Goal: Transaction & Acquisition: Purchase product/service

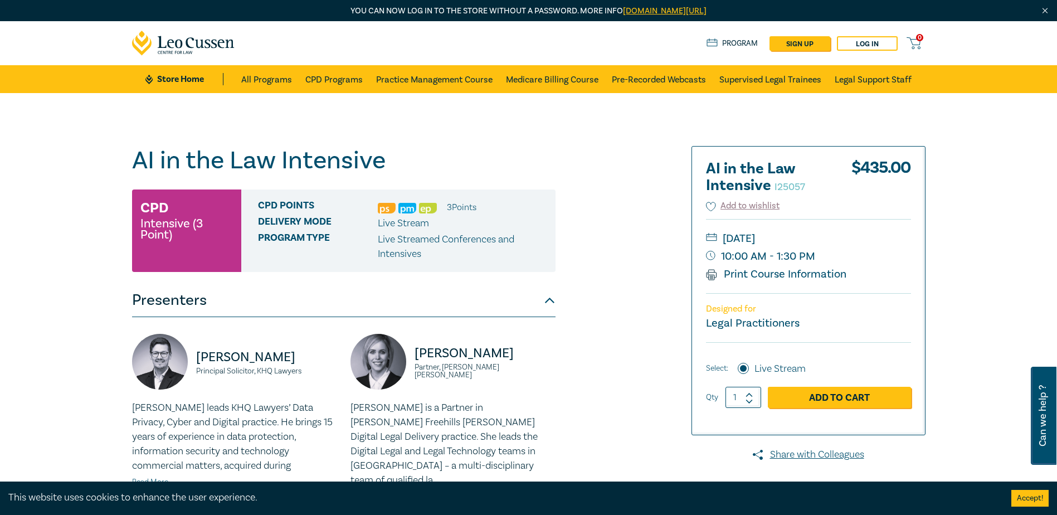
drag, startPoint x: 753, startPoint y: 392, endPoint x: 759, endPoint y: 411, distance: 20.1
click at [753, 392] on icon at bounding box center [749, 394] width 8 height 5
type input "2"
click at [866, 404] on link "Add to Cart" at bounding box center [839, 397] width 143 height 21
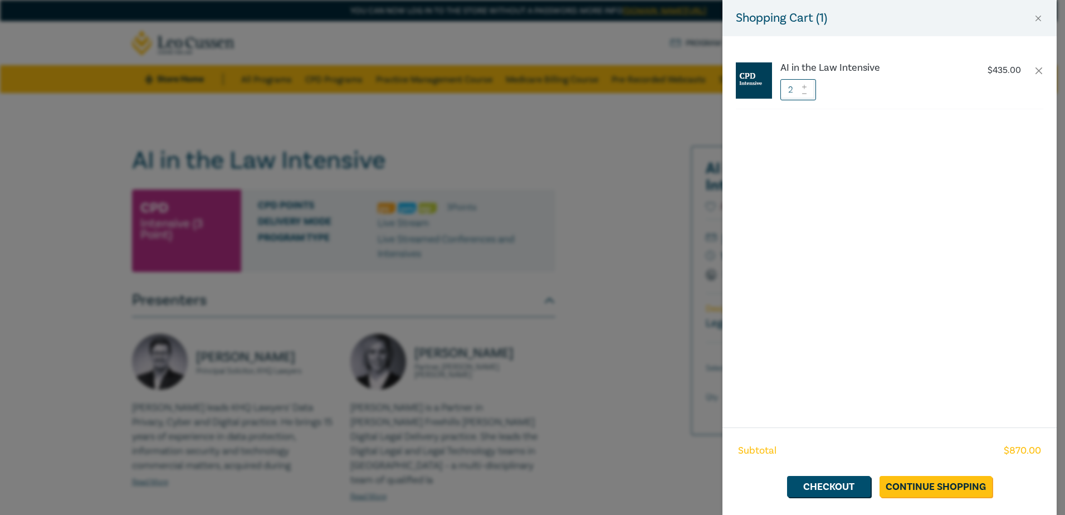
click at [644, 196] on div "Shopping Cart ( 1 ) AI in the Law Intensive $ 435.00 2 Subtotal $ 870.00 Checko…" at bounding box center [532, 257] width 1065 height 515
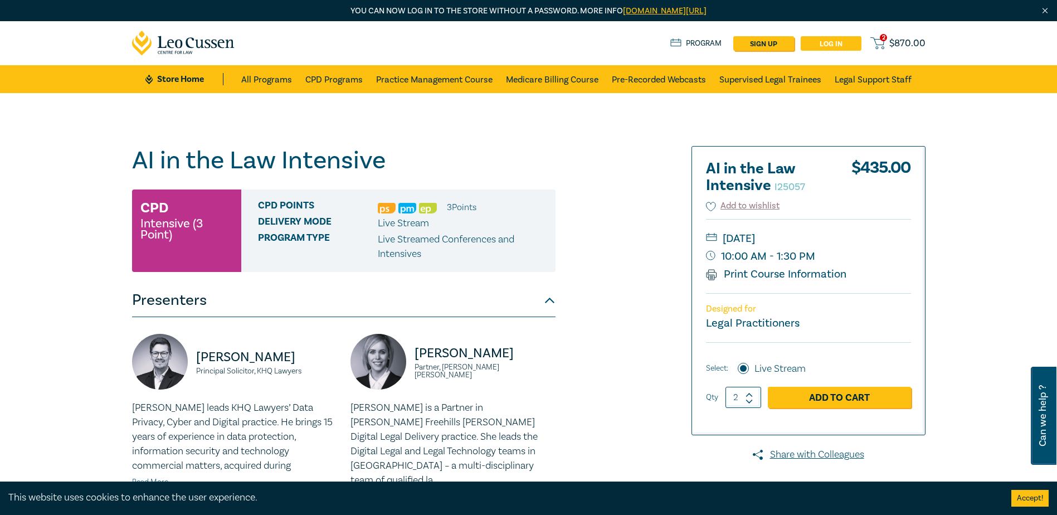
click at [826, 42] on link "Log in" at bounding box center [831, 43] width 61 height 14
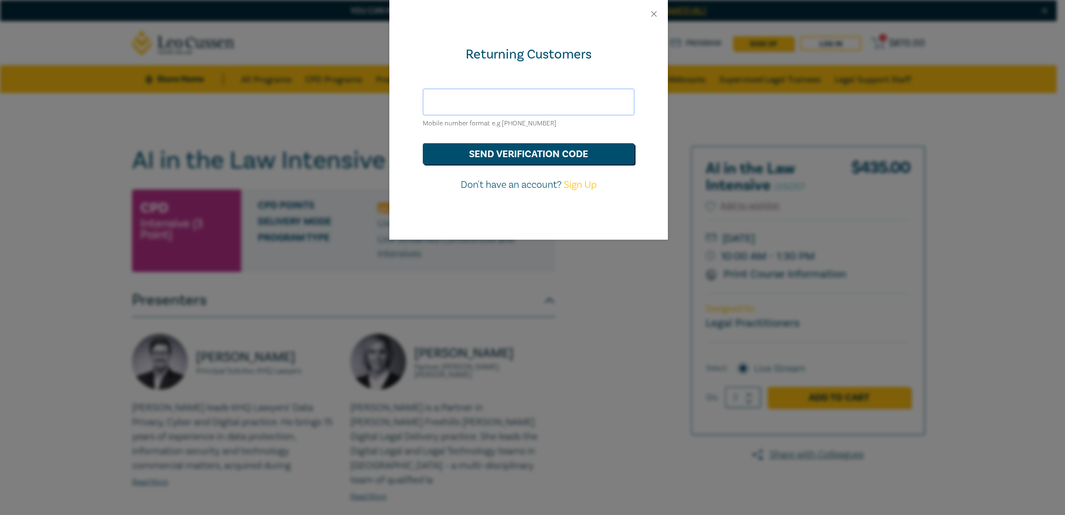
click at [504, 90] on input "text" at bounding box center [529, 102] width 212 height 27
type input "hds@hoyledasilva.com.au"
click at [463, 153] on button "send verification code" at bounding box center [529, 153] width 212 height 21
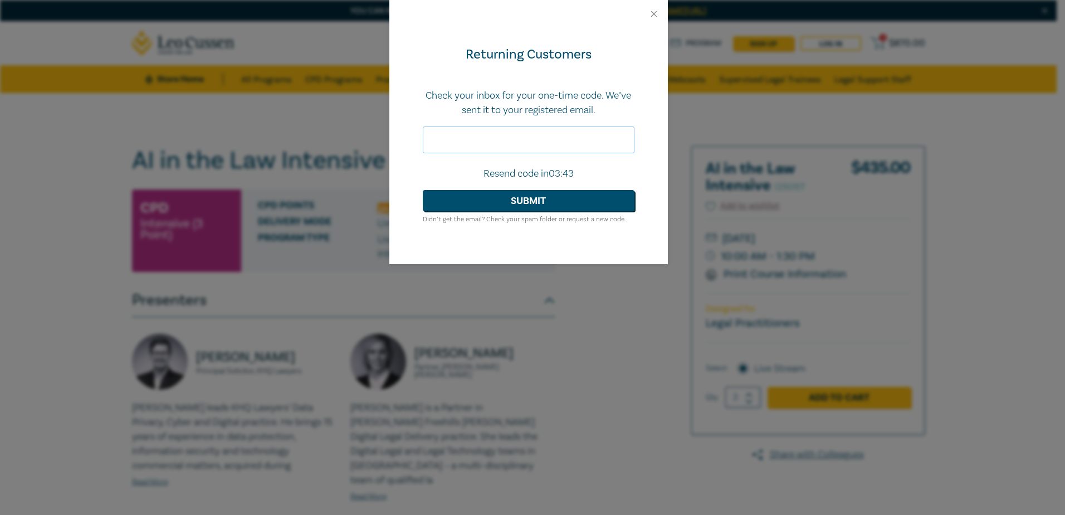
click at [538, 144] on input "text" at bounding box center [529, 139] width 212 height 27
paste input "704254"
type input "704254"
click at [480, 196] on button "Submit" at bounding box center [529, 200] width 212 height 21
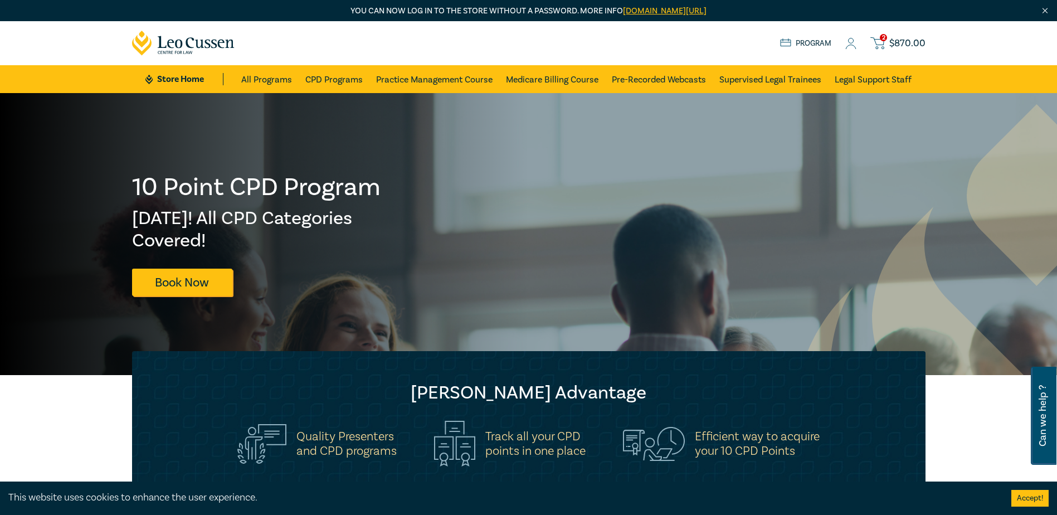
click at [886, 45] on link "2 $ 870.00" at bounding box center [897, 43] width 55 height 14
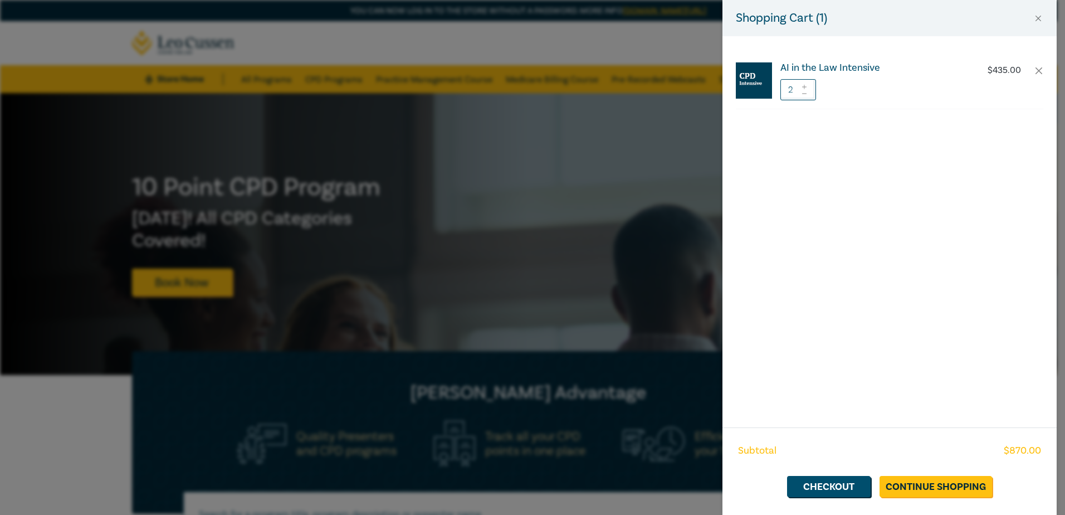
click at [808, 71] on h6 "AI in the Law Intensive" at bounding box center [873, 67] width 185 height 11
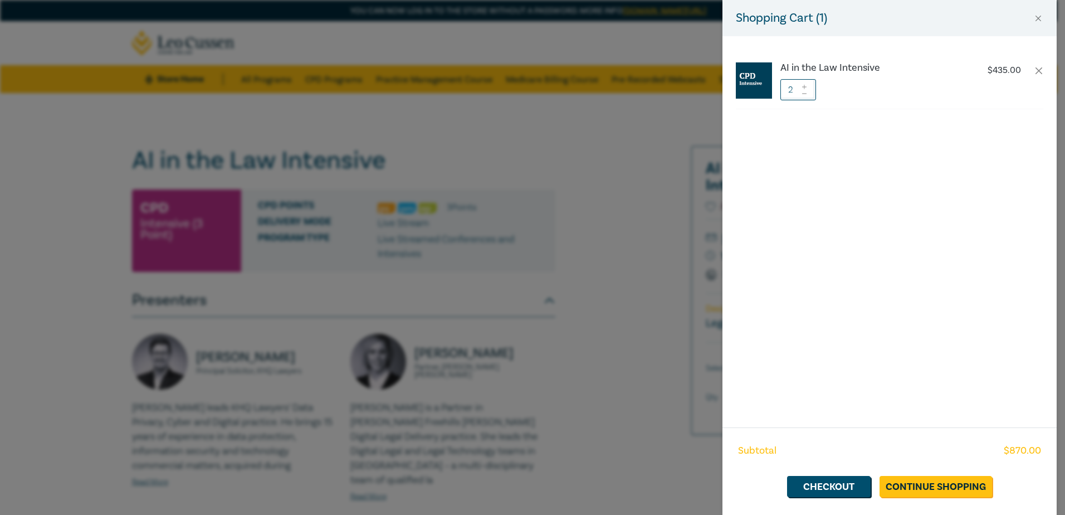
click at [457, 144] on div "Shopping Cart ( 1 ) AI in the Law Intensive $ 435.00 2 Subtotal $ 870.00 Checko…" at bounding box center [532, 257] width 1065 height 515
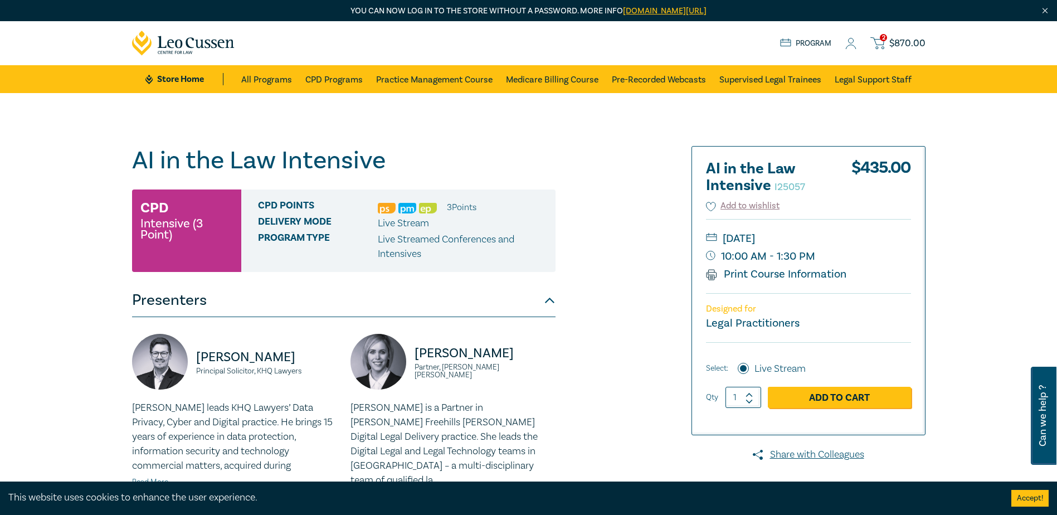
click at [890, 38] on span "$ 870.00" at bounding box center [907, 43] width 36 height 12
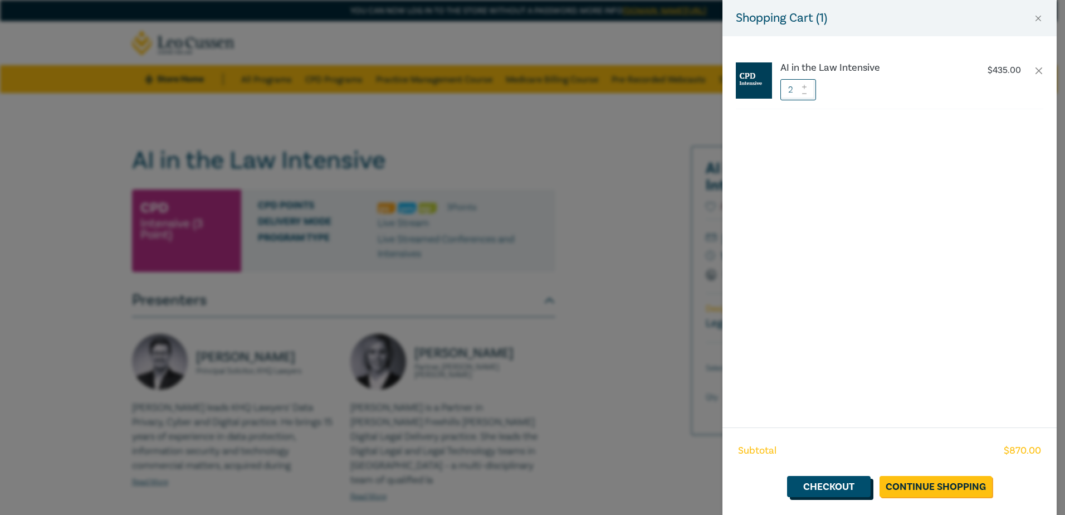
click at [816, 490] on link "Checkout" at bounding box center [829, 486] width 84 height 21
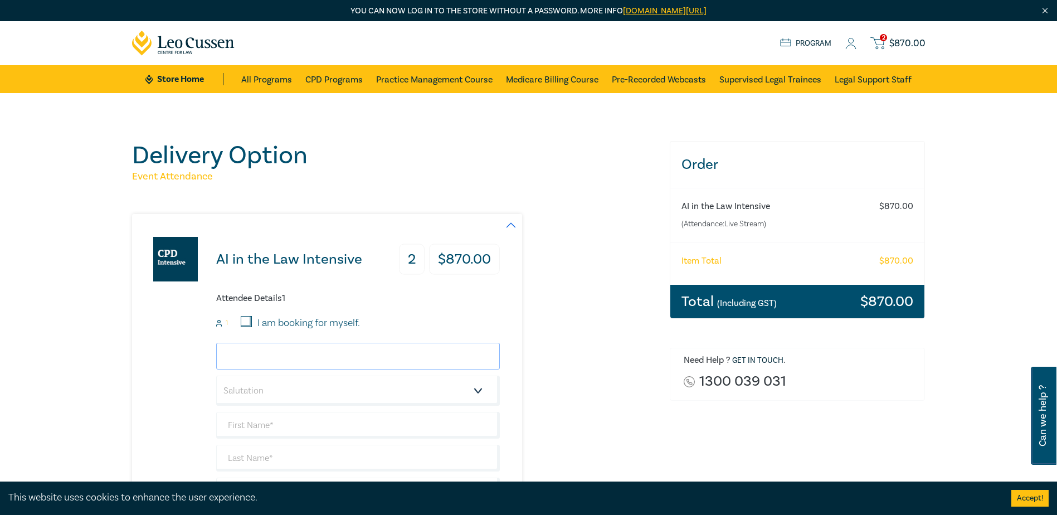
click at [287, 344] on input "email" at bounding box center [358, 356] width 284 height 27
click at [248, 358] on input "email" at bounding box center [358, 356] width 284 height 27
type input "miss"
click at [248, 353] on input "miss" at bounding box center [358, 356] width 284 height 27
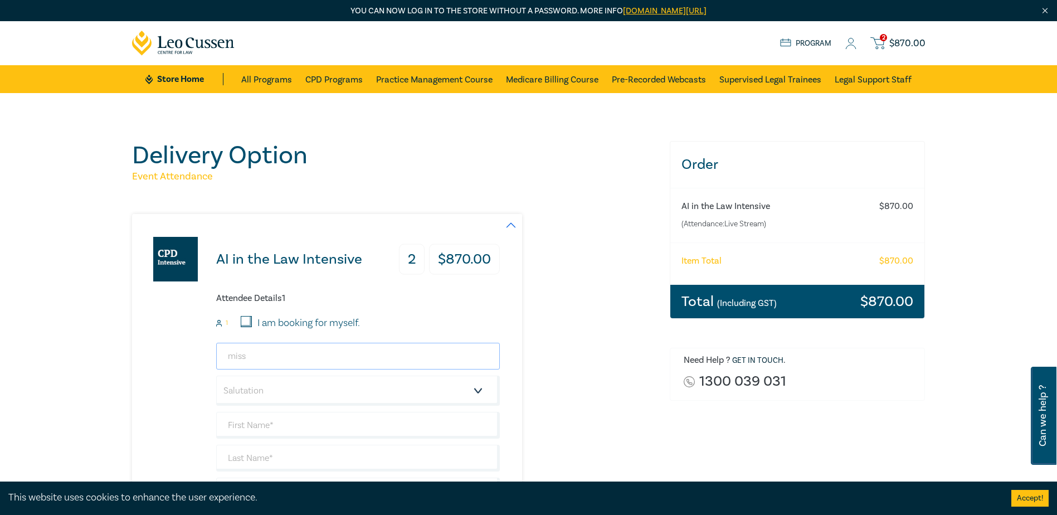
drag, startPoint x: 253, startPoint y: 360, endPoint x: 183, endPoint y: 359, distance: 70.2
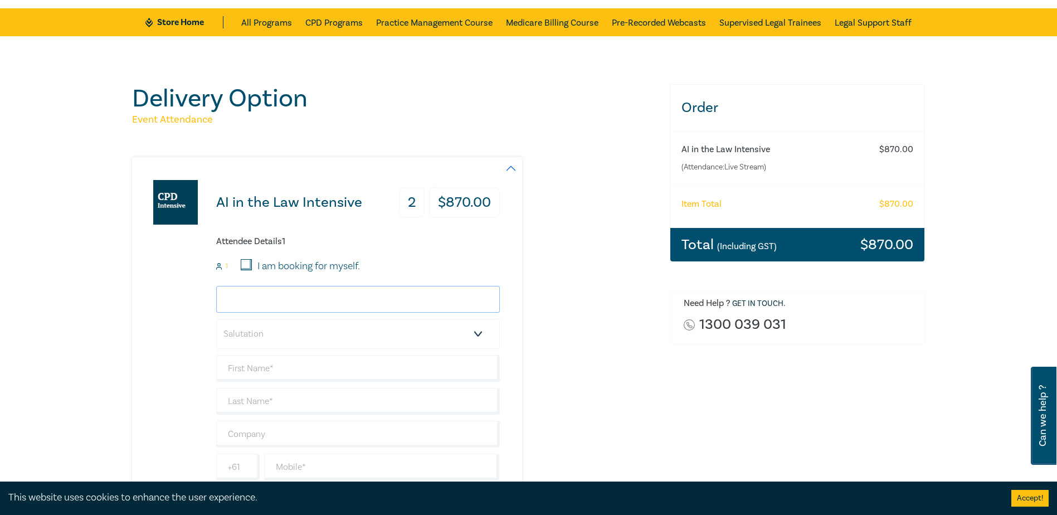
scroll to position [111, 0]
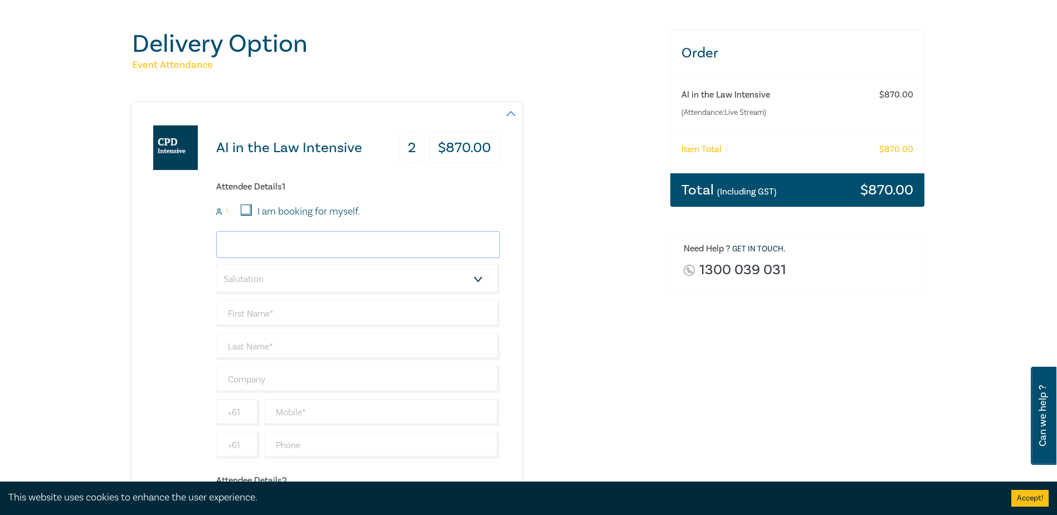
click at [291, 240] on input "email" at bounding box center [358, 244] width 284 height 27
drag, startPoint x: 264, startPoint y: 246, endPoint x: 274, endPoint y: 237, distance: 13.5
click at [264, 246] on input "email" at bounding box center [358, 244] width 284 height 27
type input "jyu@hoyledasilva.com.au"
type input "Jennilyn"
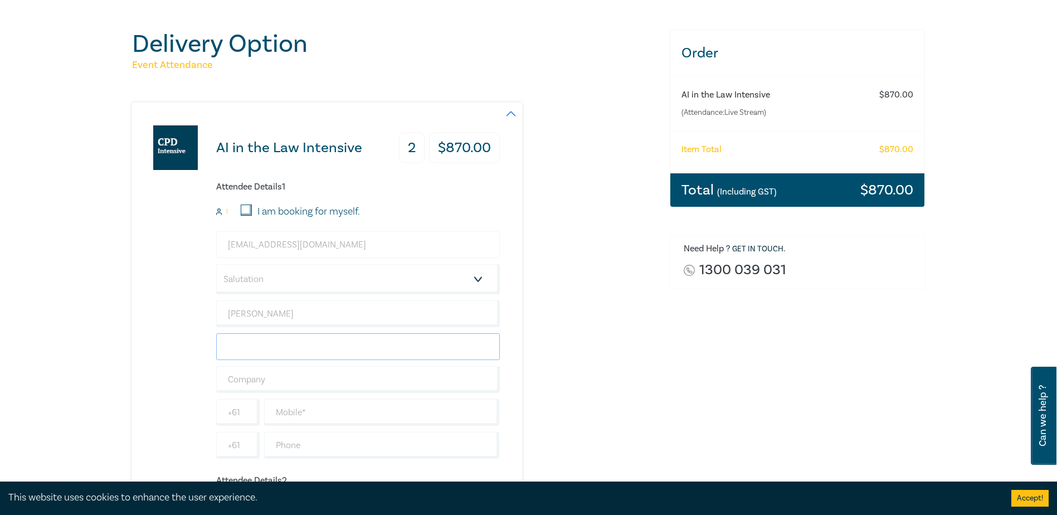
type input "Yu"
click at [281, 280] on select "Salutation Mr. Mrs. Ms. Miss Dr. Prof. Other" at bounding box center [358, 279] width 284 height 30
click at [279, 282] on select "Salutation Mr. Mrs. Ms. Miss Dr. Prof. Other" at bounding box center [358, 279] width 284 height 30
select select "Miss"
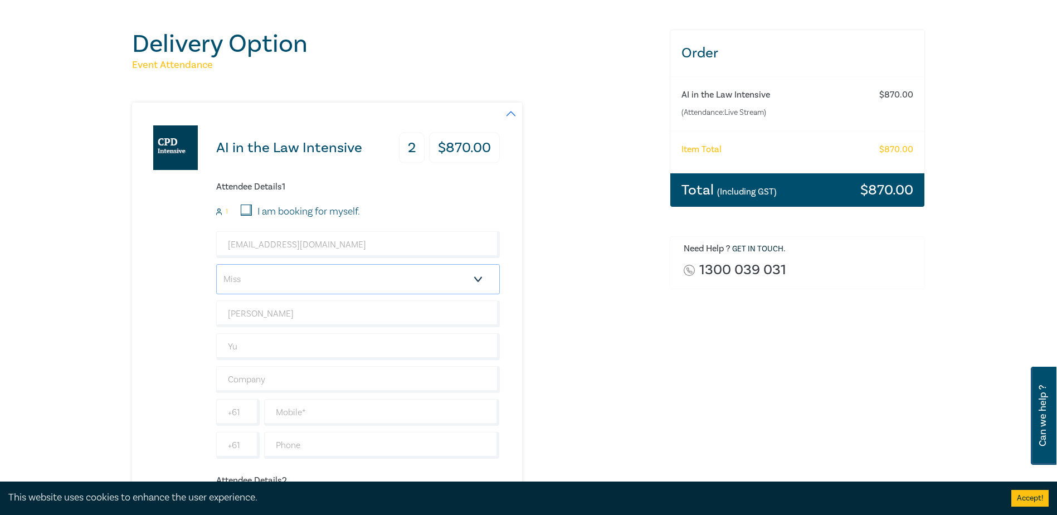
click at [216, 264] on select "Salutation Mr. Mrs. Ms. Miss Dr. Prof. Other" at bounding box center [358, 279] width 284 height 30
click at [242, 377] on input "text" at bounding box center [358, 379] width 284 height 27
type input "Hoyle Da Silva Lawyers"
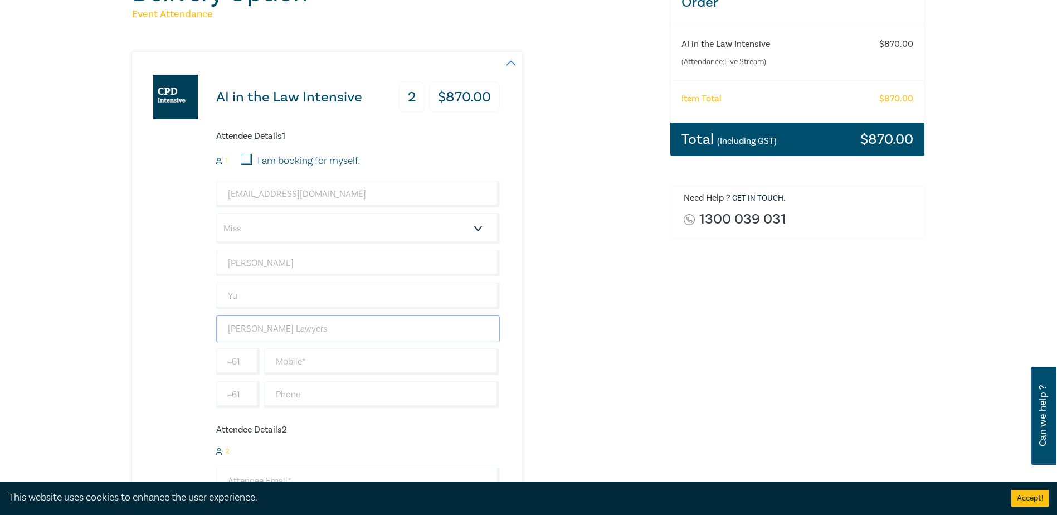
scroll to position [279, 0]
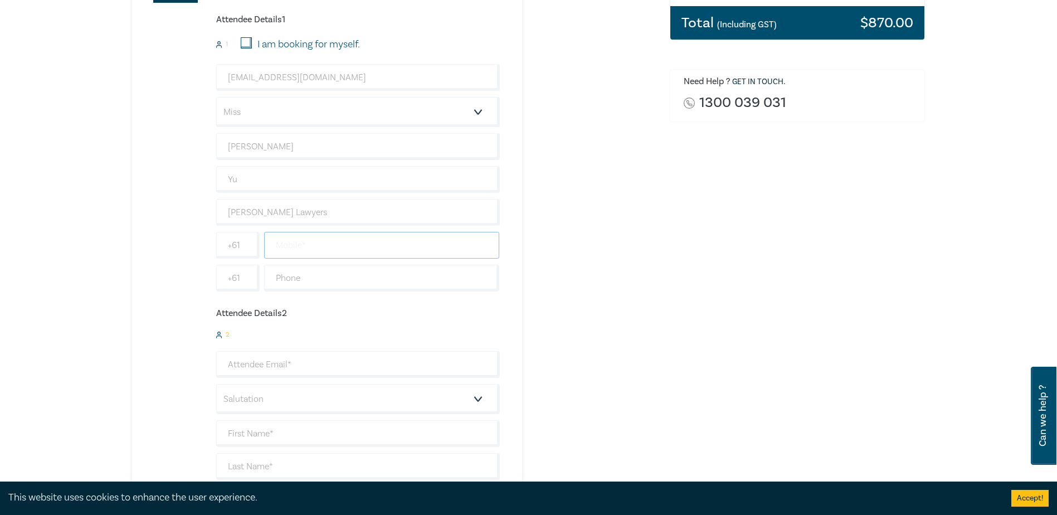
click at [301, 252] on input "text" at bounding box center [382, 245] width 236 height 27
paste input "(03) 9108 7322"
type input "(03) 9108 7322"
click at [278, 272] on input "text" at bounding box center [382, 278] width 236 height 27
click at [277, 273] on input "text" at bounding box center [382, 278] width 236 height 27
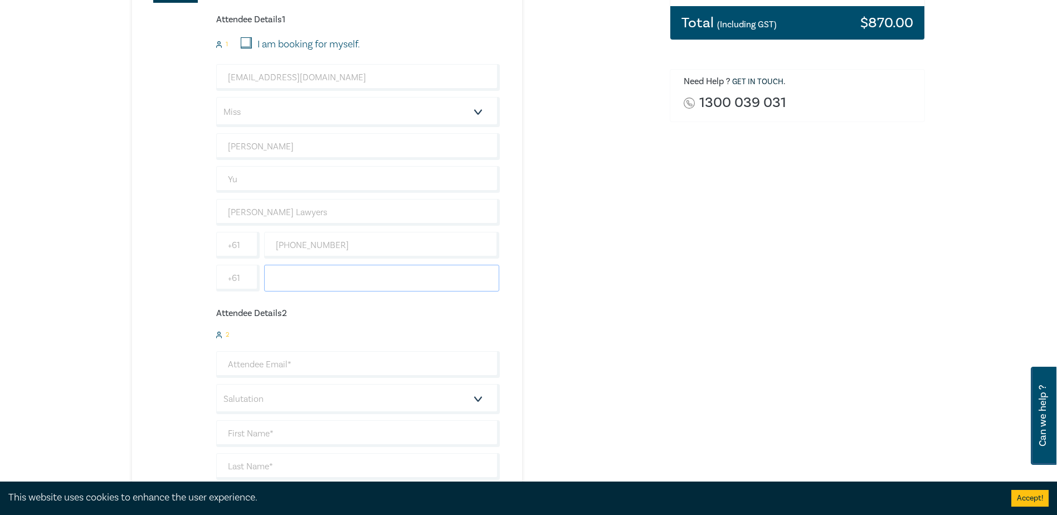
paste input "(03) 9108 7322"
type input "(03) 9108 7322"
click at [293, 248] on input "(03) 9108 7322" at bounding box center [382, 245] width 236 height 27
click at [308, 248] on input "039108 7322" at bounding box center [382, 245] width 236 height 27
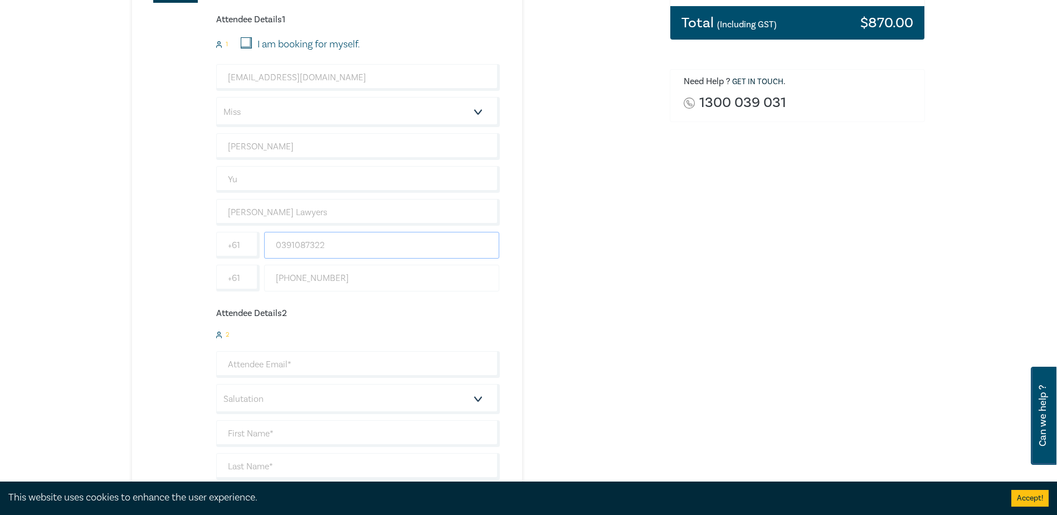
type input "0391087322"
click at [313, 274] on input "(03) 9108 7322" at bounding box center [382, 278] width 236 height 27
type input "0391087322"
click at [282, 358] on input "email" at bounding box center [358, 364] width 284 height 27
type input "jgrulke@hoyledasilva.com.au"
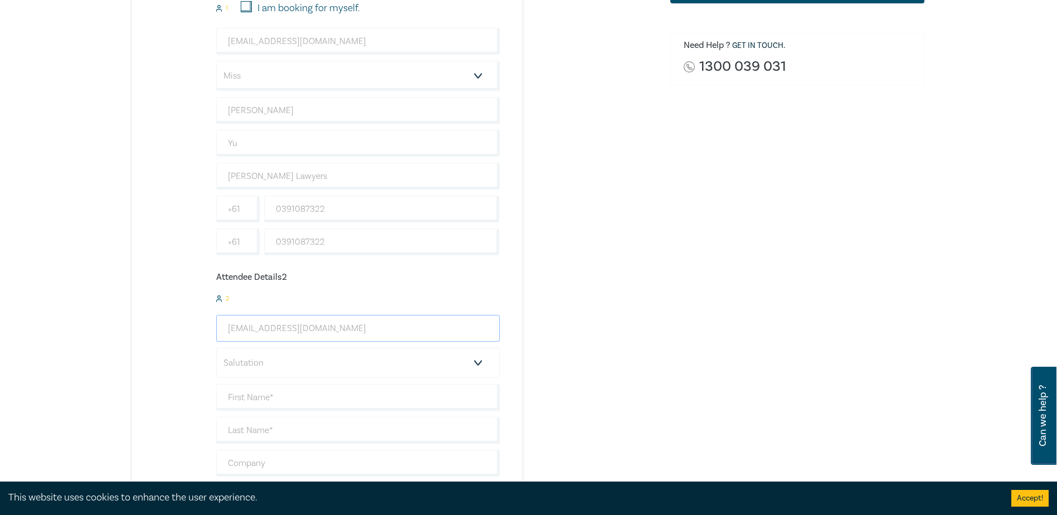
scroll to position [334, 0]
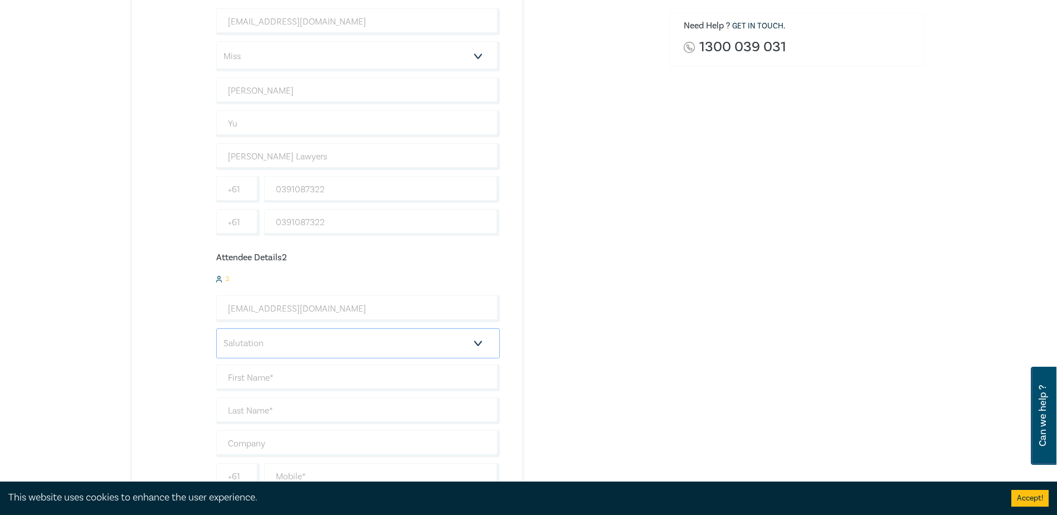
click at [246, 342] on select "Salutation Mr. Mrs. Ms. Miss Dr. Prof. Other" at bounding box center [358, 343] width 284 height 30
select select "Mr."
click at [216, 328] on select "Salutation Mr. Mrs. Ms. Miss Dr. Prof. Other" at bounding box center [358, 343] width 284 height 30
click at [171, 360] on div "AI in the Law Intensive 2 $ 870.00 Attendee Details 1 1 I am booking for myself…" at bounding box center [316, 214] width 368 height 669
click at [279, 387] on input "text" at bounding box center [358, 377] width 284 height 27
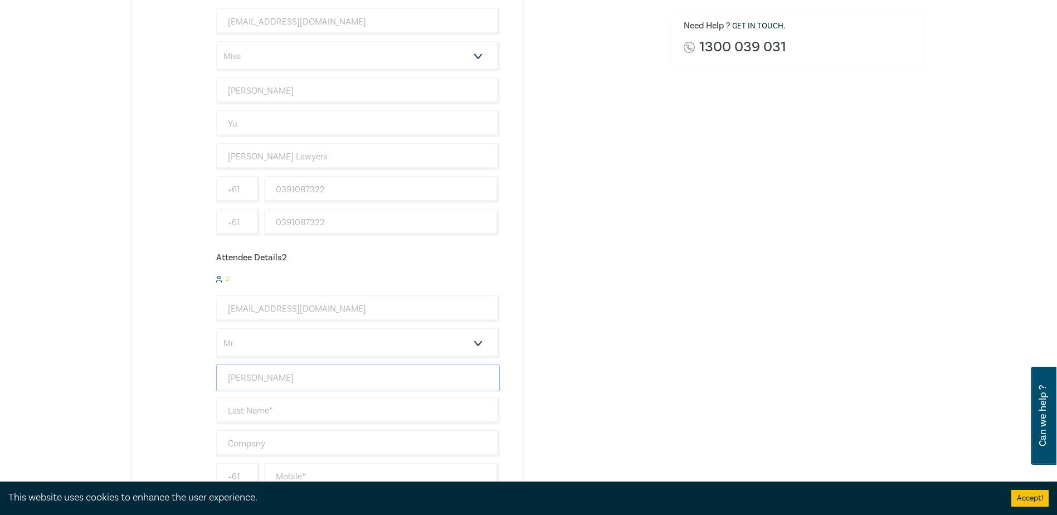
type input "Justin"
drag, startPoint x: 279, startPoint y: 387, endPoint x: 266, endPoint y: 415, distance: 30.2
click at [266, 415] on input "text" at bounding box center [358, 410] width 284 height 27
type input "Grulke"
click at [192, 389] on div "AI in the Law Intensive 2 $ 870.00 Attendee Details 1 1 I am booking for myself…" at bounding box center [316, 214] width 368 height 669
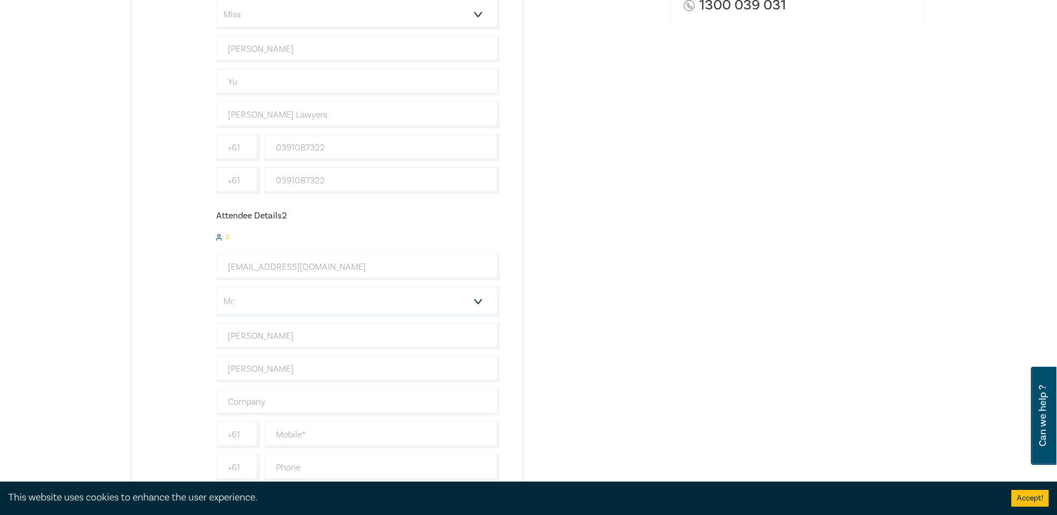
scroll to position [446, 0]
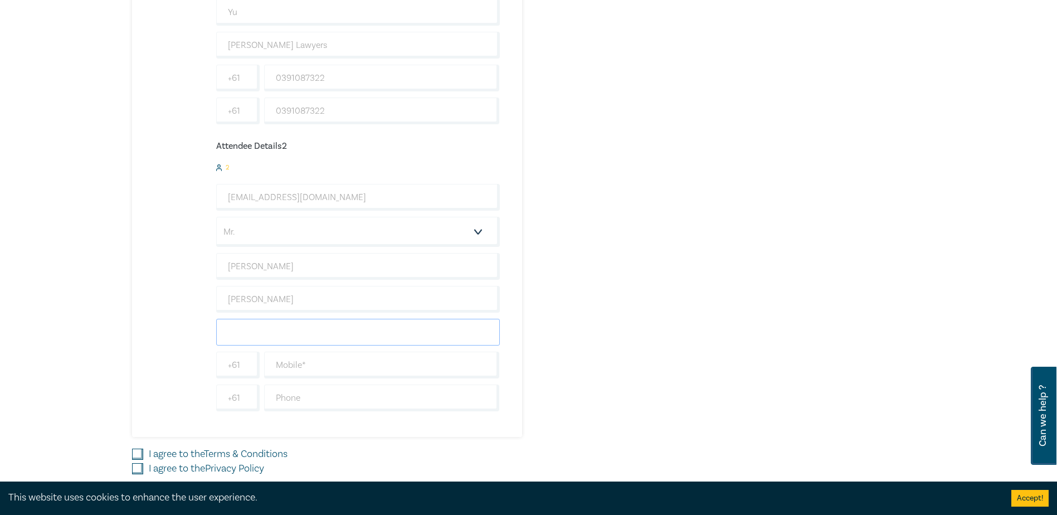
click at [254, 330] on input "text" at bounding box center [358, 332] width 284 height 27
type input "Hoyle Da Silva Lawyers"
click at [264, 359] on input "text" at bounding box center [382, 365] width 236 height 27
click at [332, 359] on input "text" at bounding box center [382, 365] width 236 height 27
paste input ": (03) 9108 7293"
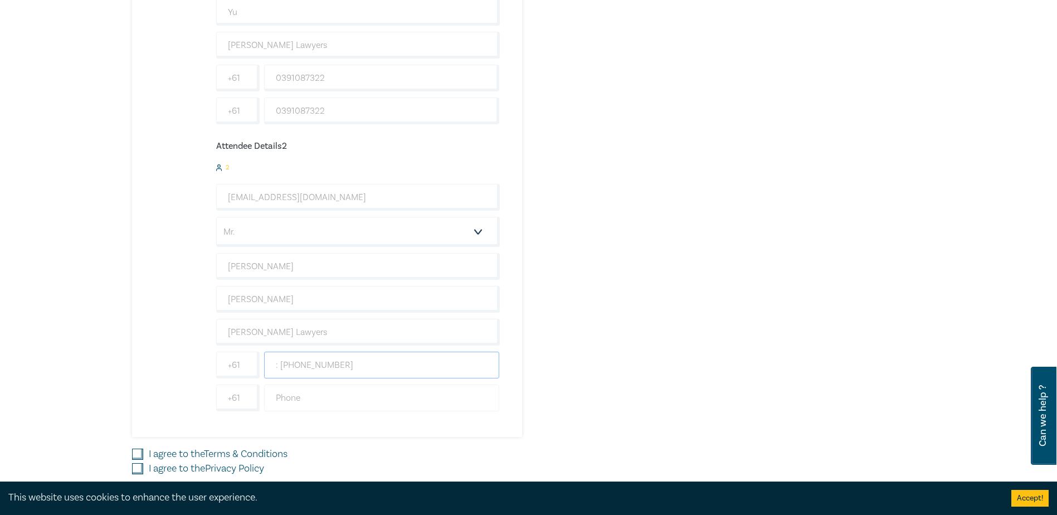
type input ": (03) 9108 7293"
click at [312, 398] on input "text" at bounding box center [382, 397] width 236 height 27
paste input ": (03) 9108 7293"
type input ": (03) 9108 7293"
click at [280, 364] on input ": (03) 9108 7293" at bounding box center [382, 365] width 236 height 27
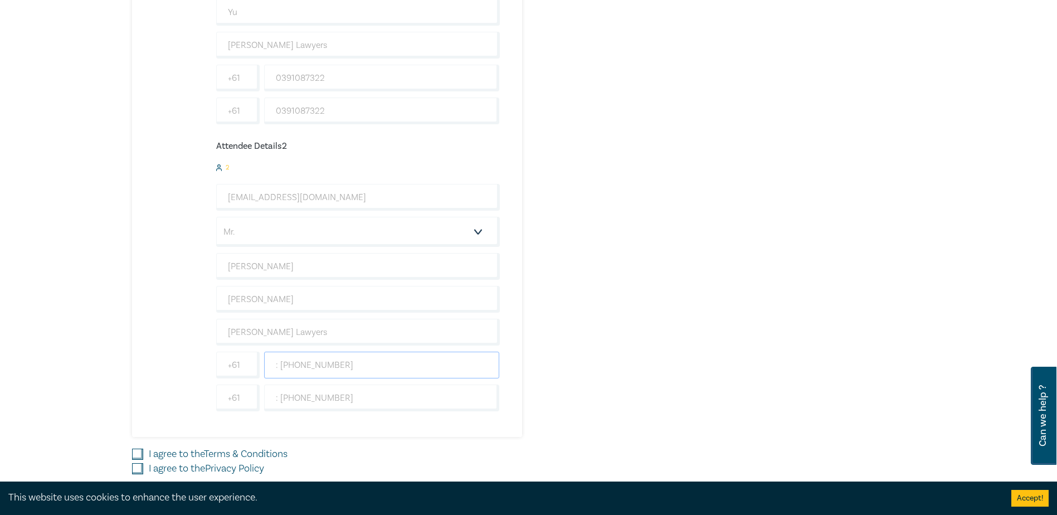
click at [280, 364] on input ": (03) 9108 7293" at bounding box center [382, 365] width 236 height 27
type input "0391087293"
click at [315, 430] on div "AI in the Law Intensive 2 $ 870.00 Attendee Details 1 1 I am booking for myself…" at bounding box center [316, 102] width 368 height 669
drag, startPoint x: 315, startPoint y: 430, endPoint x: 315, endPoint y: 402, distance: 27.3
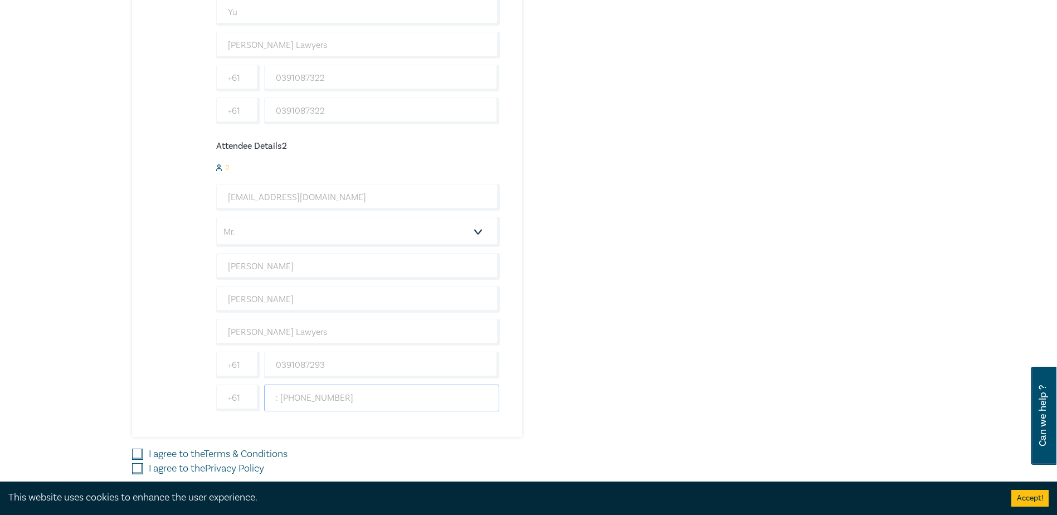
click at [315, 402] on input ": (03) 9108 7293" at bounding box center [382, 397] width 236 height 27
click at [318, 396] on input ": (03) 9108 7293" at bounding box center [382, 397] width 236 height 27
click at [296, 399] on input ": (03) 91087293" at bounding box center [382, 397] width 236 height 27
click at [294, 397] on input ": (03) 91087293" at bounding box center [382, 397] width 236 height 27
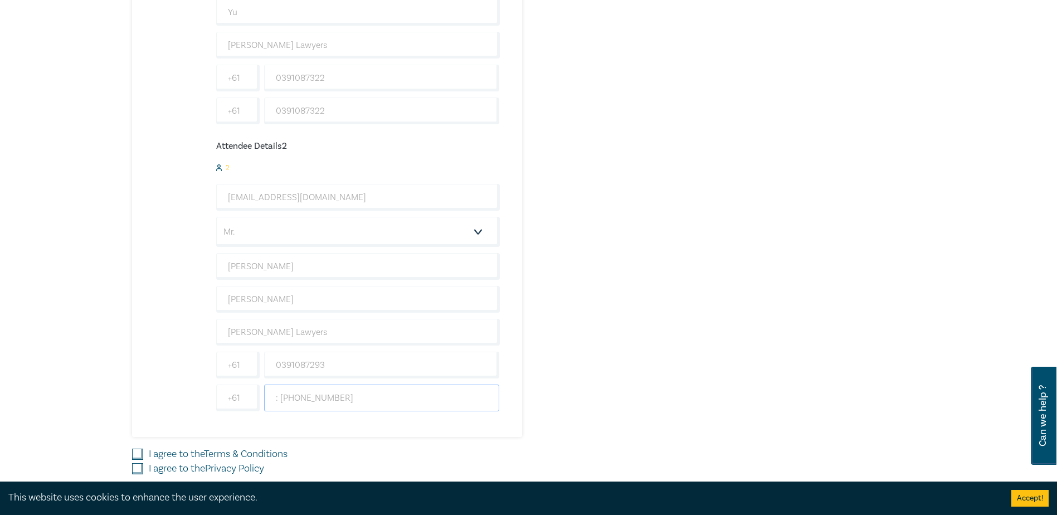
click at [298, 399] on input ": (03) 91087293" at bounding box center [382, 397] width 236 height 27
click at [284, 396] on input ": (0391087293" at bounding box center [382, 397] width 236 height 27
type input ":"
drag, startPoint x: 298, startPoint y: 398, endPoint x: 310, endPoint y: 391, distance: 14.0
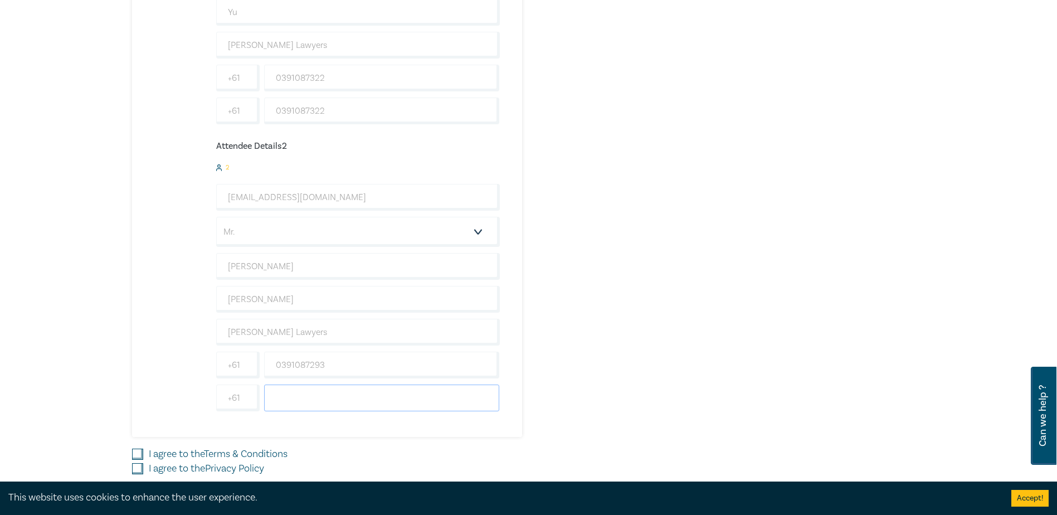
click at [298, 398] on input "text" at bounding box center [382, 397] width 236 height 27
click at [330, 403] on input "text" at bounding box center [382, 397] width 236 height 27
click at [474, 359] on input "0391087293" at bounding box center [382, 365] width 236 height 27
drag, startPoint x: 393, startPoint y: 362, endPoint x: 181, endPoint y: 362, distance: 212.3
click at [182, 361] on div "AI in the Law Intensive 2 $ 870.00 Attendee Details 1 1 I am booking for myself…" at bounding box center [316, 102] width 368 height 669
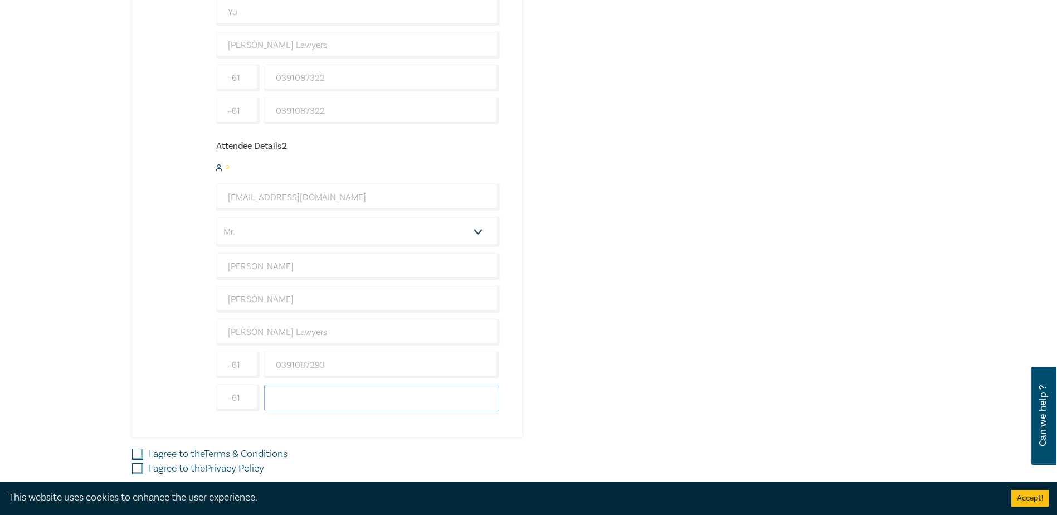
click at [333, 396] on input "text" at bounding box center [382, 397] width 236 height 27
paste input "0391087293"
type input "0391087293"
click at [135, 451] on input "I agree to the Terms & Conditions" at bounding box center [137, 454] width 11 height 11
checkbox input "true"
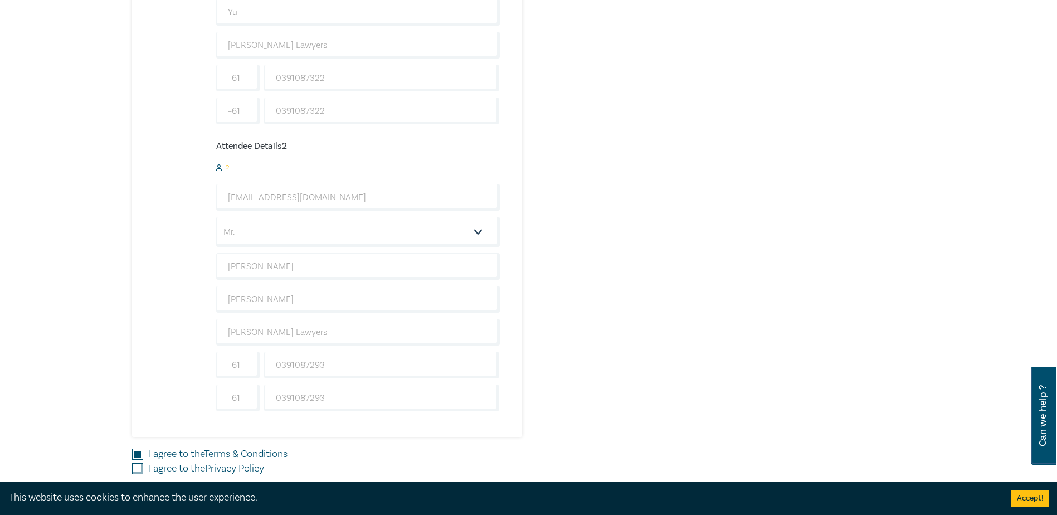
click at [136, 469] on input "I agree to the Privacy Policy" at bounding box center [137, 468] width 11 height 11
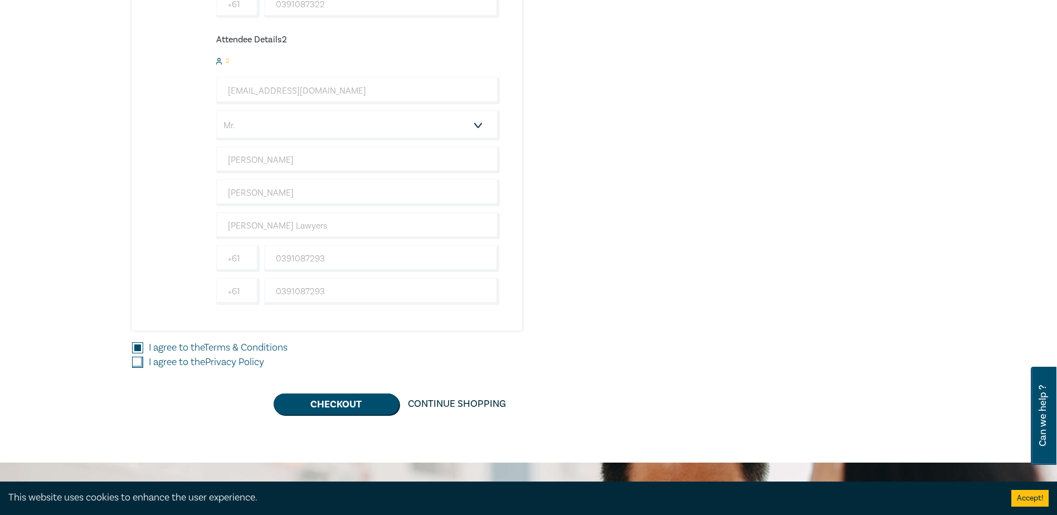
scroll to position [557, 0]
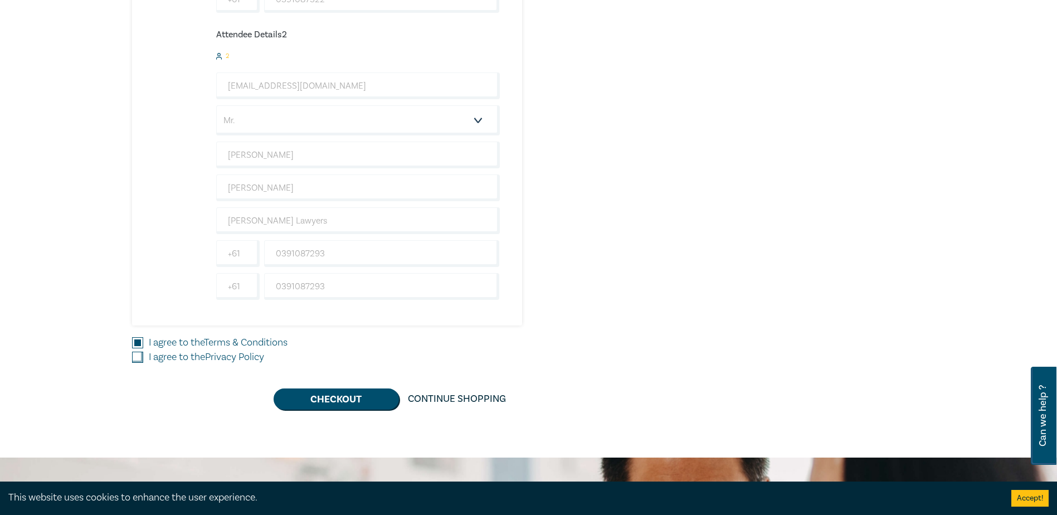
click at [136, 356] on input "I agree to the Privacy Policy" at bounding box center [137, 357] width 11 height 11
checkbox input "true"
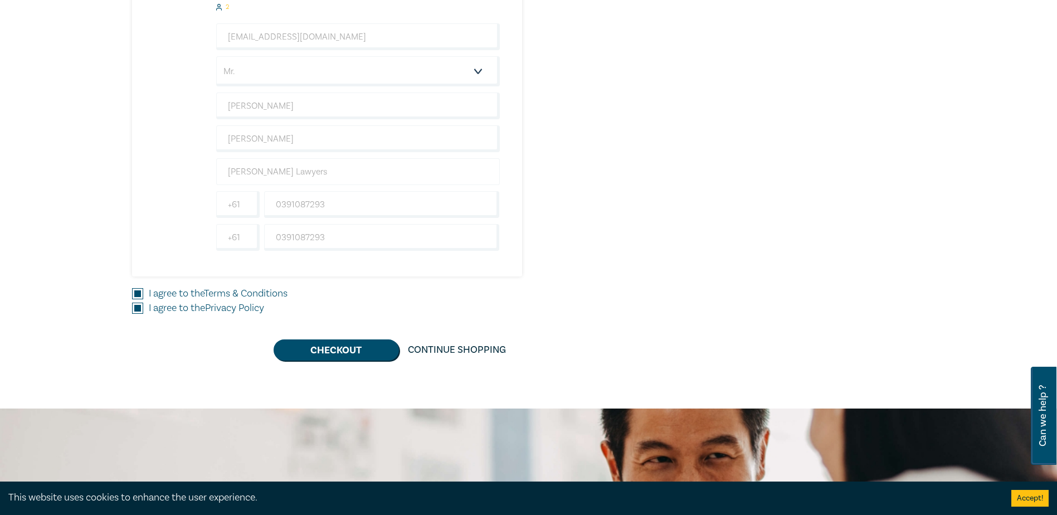
scroll to position [613, 0]
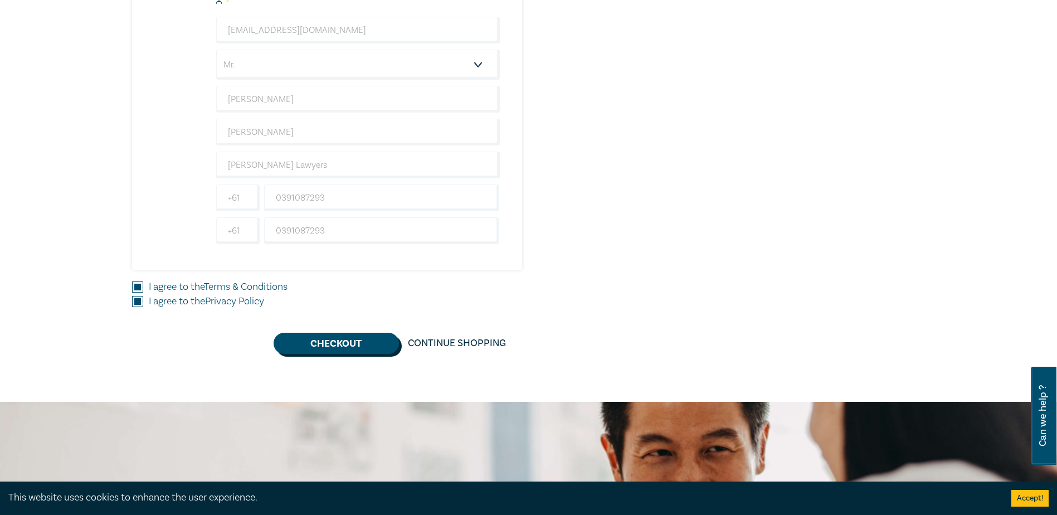
click at [332, 342] on button "Checkout" at bounding box center [336, 343] width 125 height 21
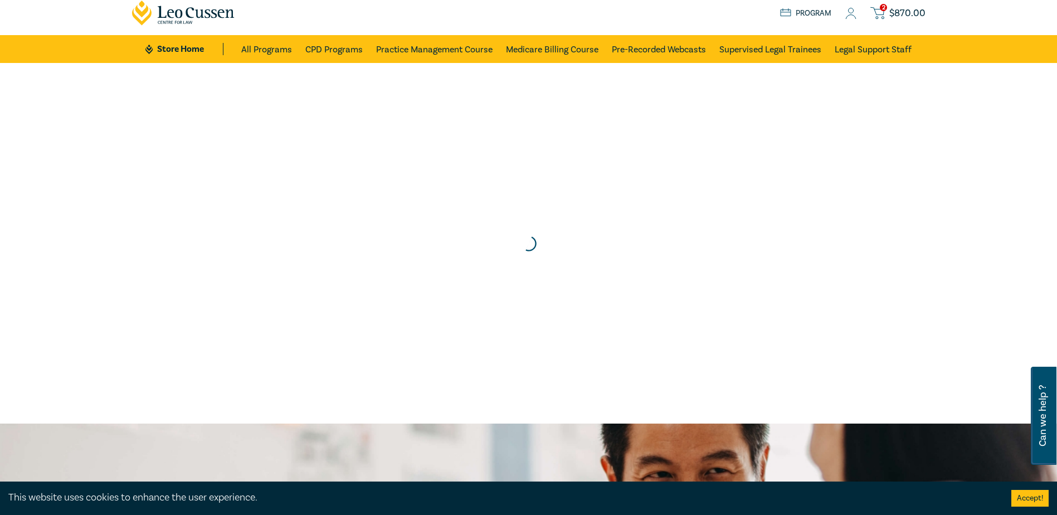
scroll to position [0, 0]
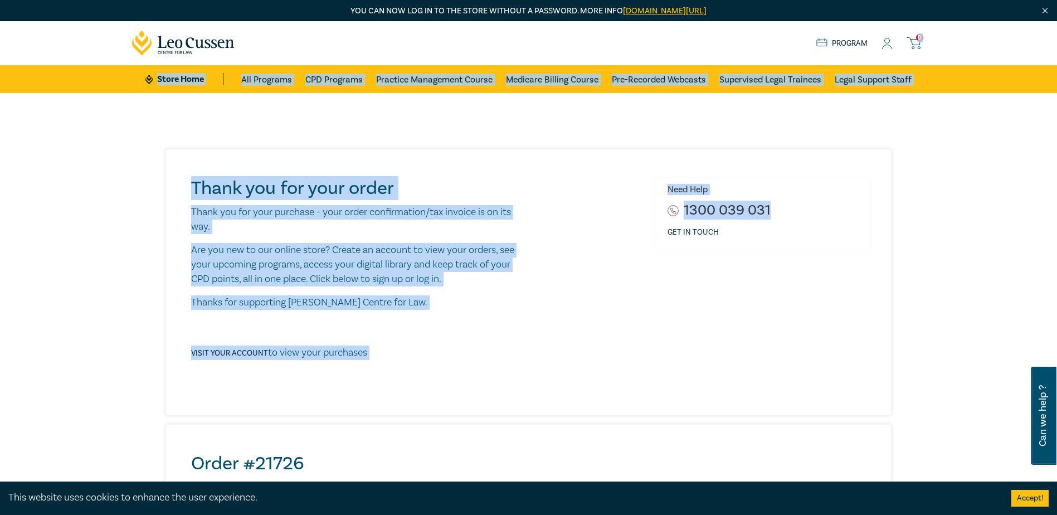
drag, startPoint x: 884, startPoint y: 39, endPoint x: 808, endPoint y: 294, distance: 265.7
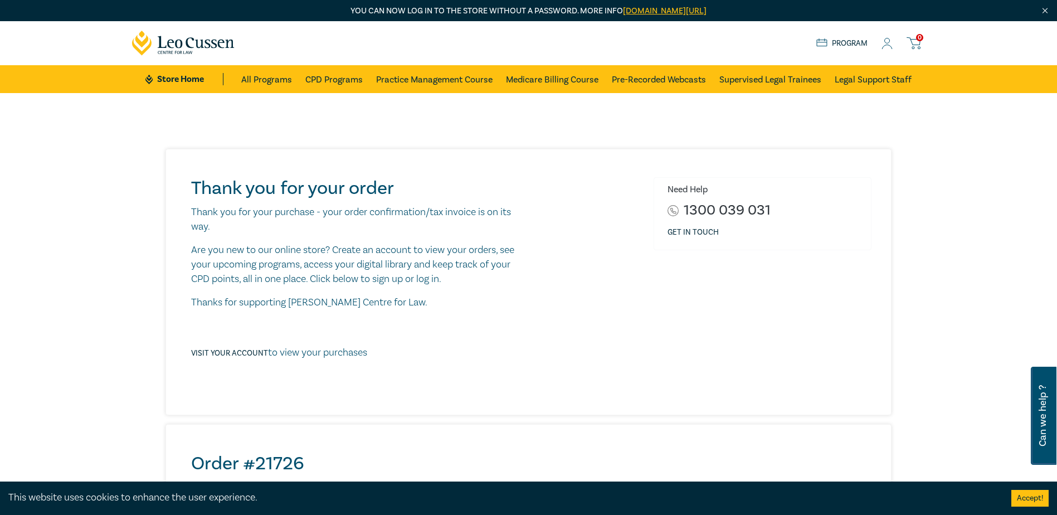
click at [888, 42] on icon at bounding box center [886, 44] width 11 height 12
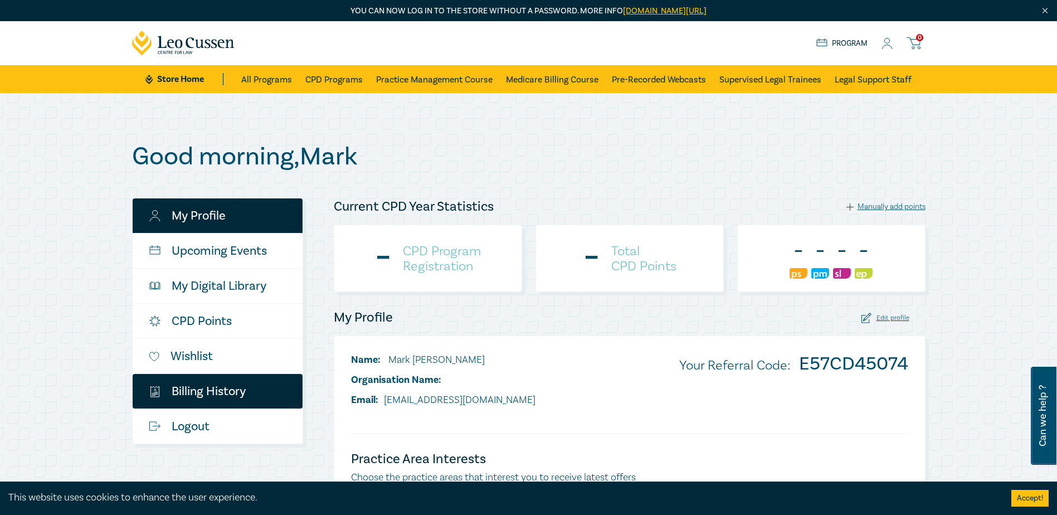
click at [216, 384] on link "$ Billing History" at bounding box center [218, 391] width 170 height 35
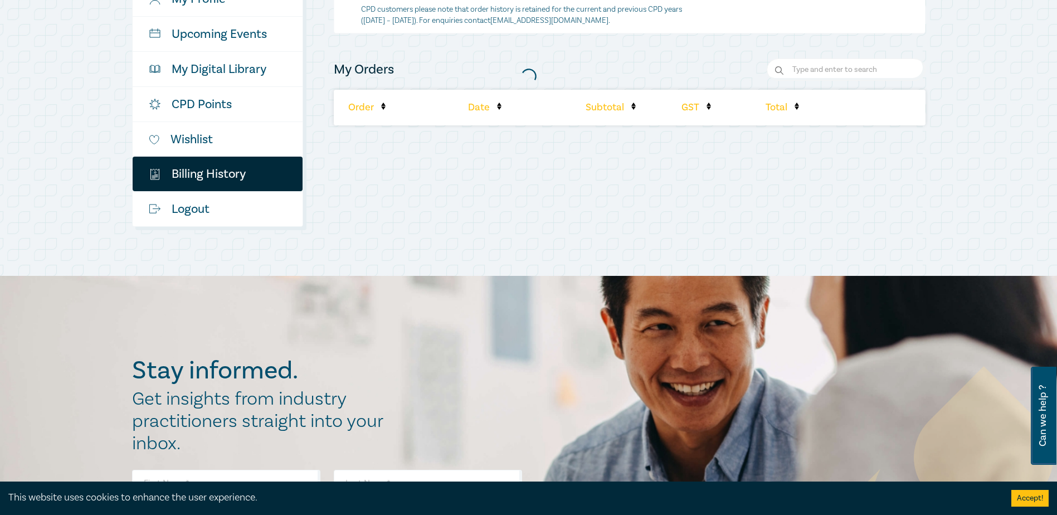
scroll to position [223, 0]
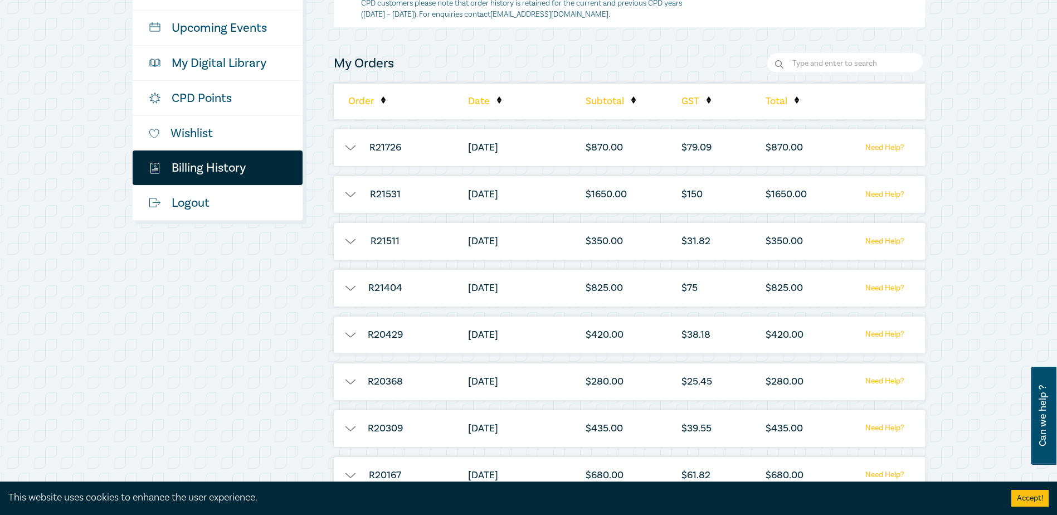
click at [381, 143] on li "R21726" at bounding box center [385, 147] width 103 height 37
drag, startPoint x: 381, startPoint y: 143, endPoint x: 349, endPoint y: 150, distance: 32.0
click at [349, 150] on button "button" at bounding box center [350, 147] width 33 height 11
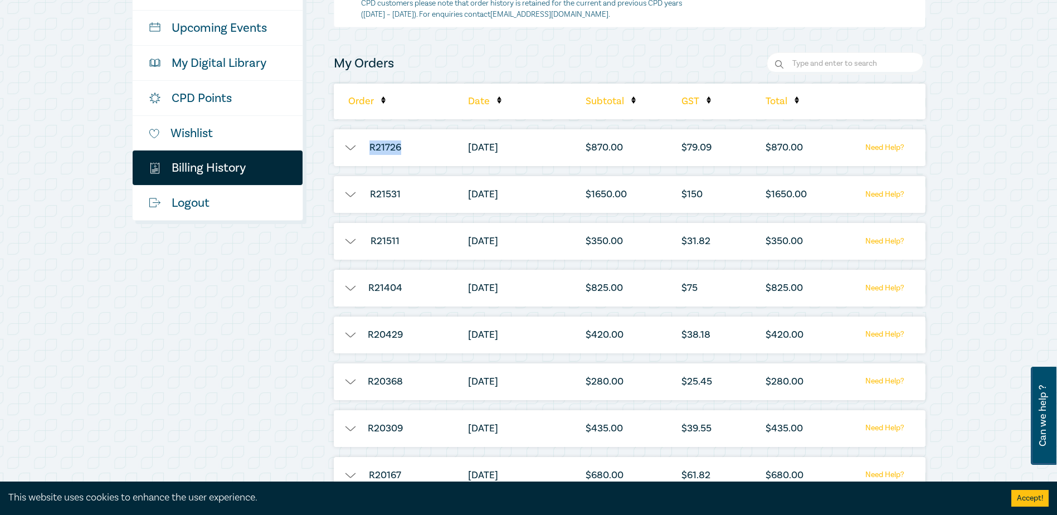
click at [351, 149] on button "button" at bounding box center [350, 147] width 33 height 11
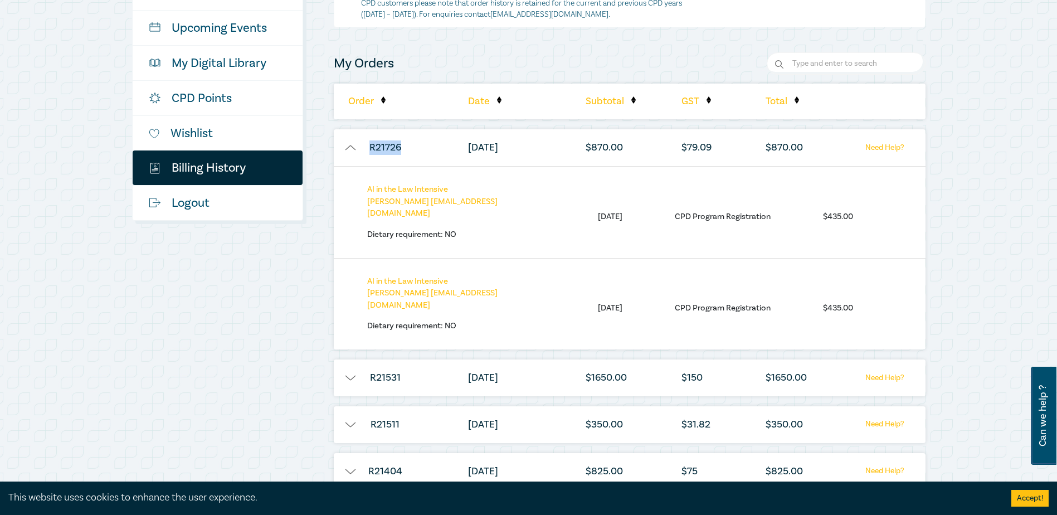
click at [353, 148] on button "button" at bounding box center [350, 147] width 33 height 11
drag, startPoint x: 353, startPoint y: 148, endPoint x: 342, endPoint y: 146, distance: 11.8
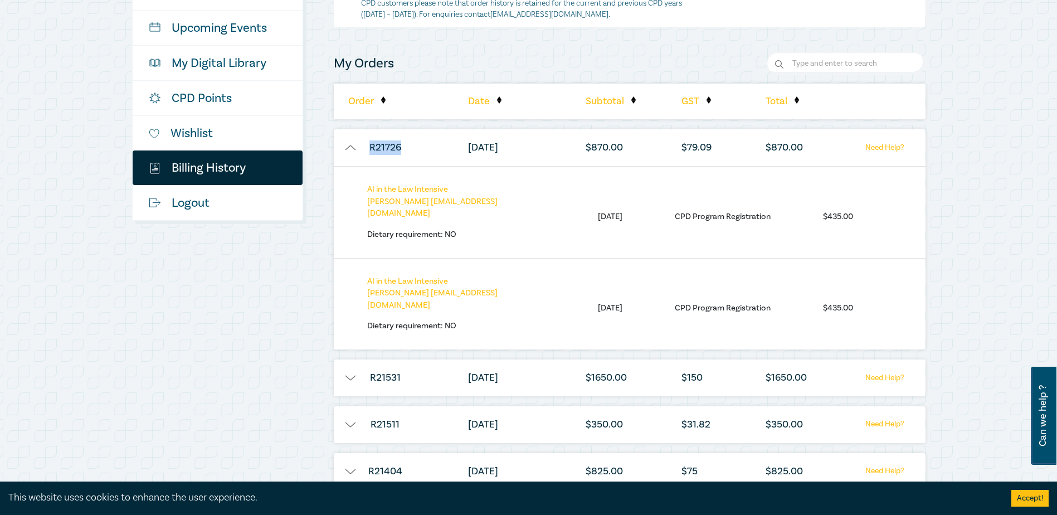
click at [342, 146] on button "button" at bounding box center [350, 147] width 33 height 11
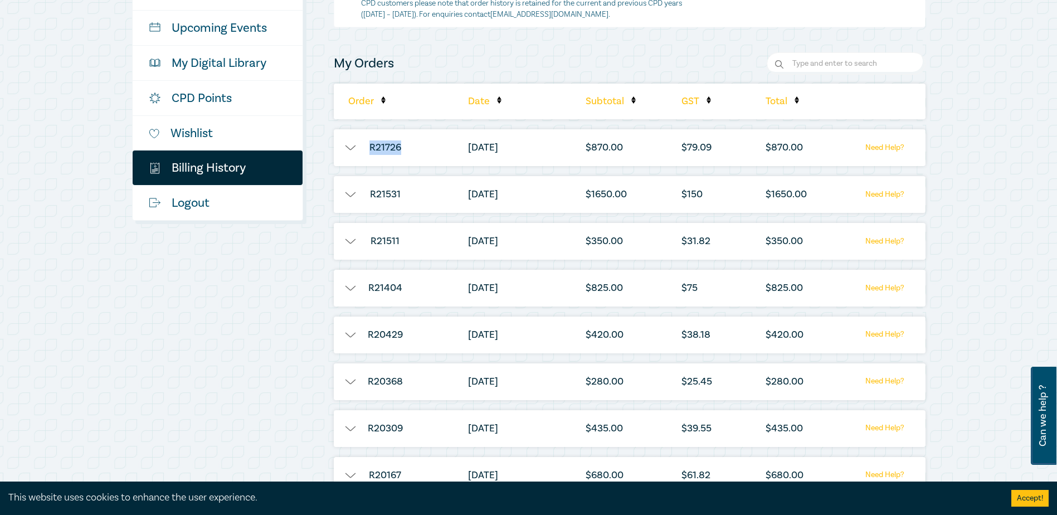
click at [350, 147] on button "button" at bounding box center [350, 147] width 33 height 11
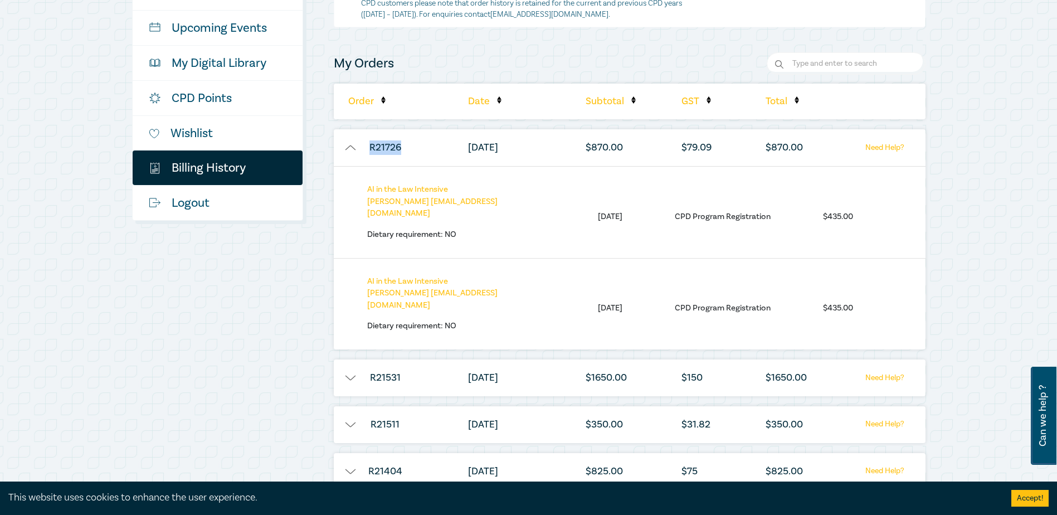
click at [351, 147] on button "button" at bounding box center [350, 147] width 33 height 11
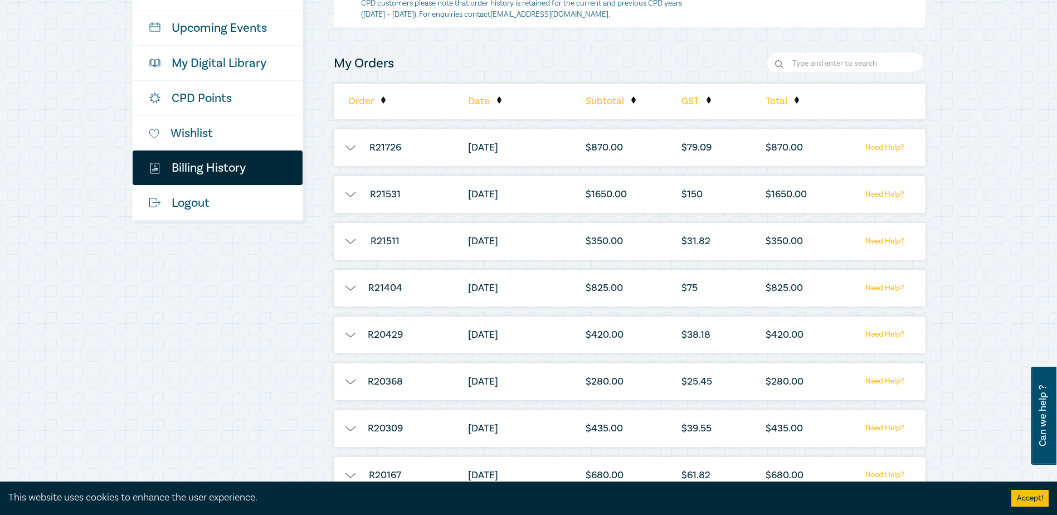
drag, startPoint x: 351, startPoint y: 147, endPoint x: 241, endPoint y: 271, distance: 165.8
click at [241, 271] on div "My Profile Upcoming Events My Digital Library CPD Points Wishlist $ Billing His…" at bounding box center [226, 286] width 202 height 622
click at [350, 147] on button "button" at bounding box center [350, 147] width 33 height 11
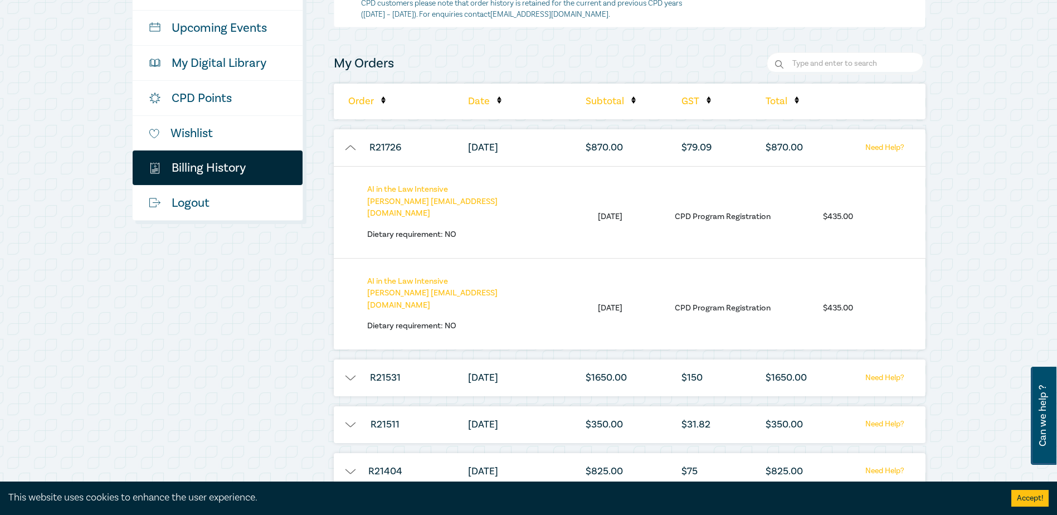
click at [350, 147] on button "button" at bounding box center [350, 147] width 33 height 11
click at [349, 144] on button "button" at bounding box center [350, 147] width 33 height 11
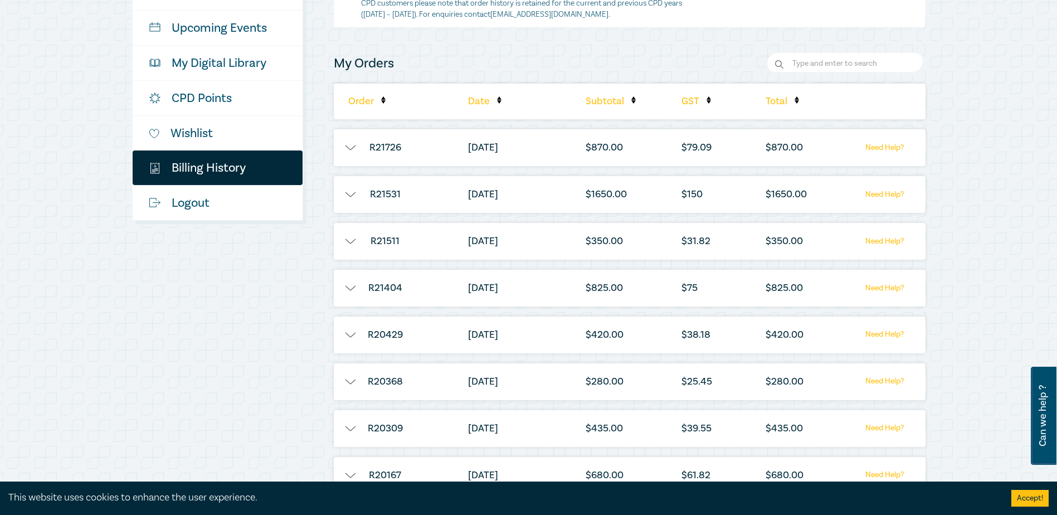
click at [355, 202] on li "R21531" at bounding box center [385, 194] width 103 height 37
click at [352, 198] on button "button" at bounding box center [350, 194] width 33 height 11
click at [352, 189] on button "button" at bounding box center [350, 194] width 33 height 11
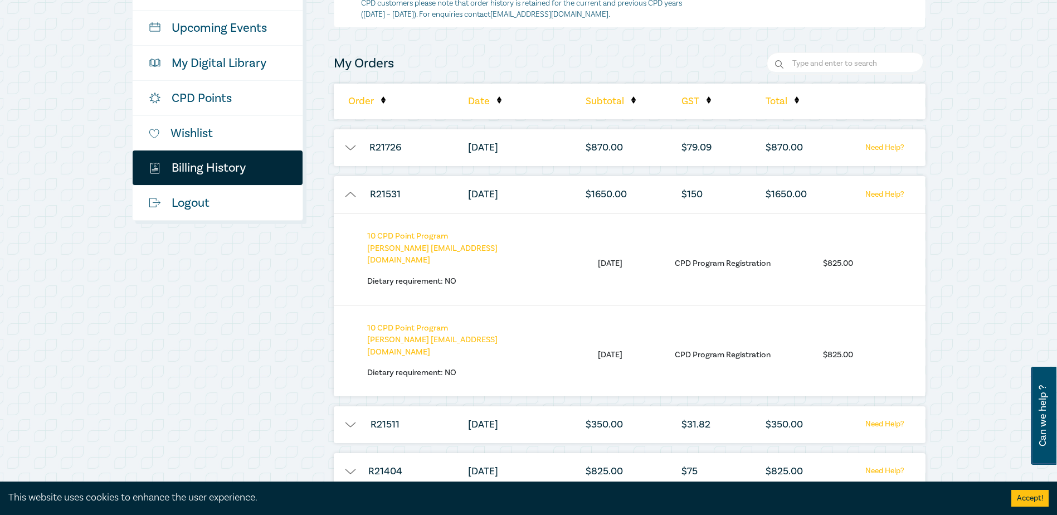
click at [352, 188] on li "R21531" at bounding box center [385, 194] width 103 height 37
click at [351, 190] on button "button" at bounding box center [350, 194] width 33 height 11
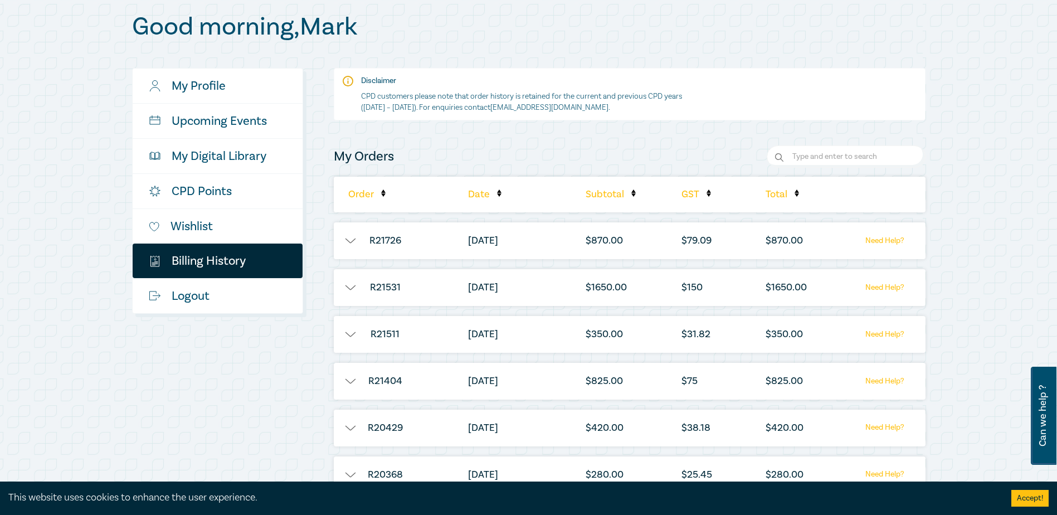
scroll to position [111, 0]
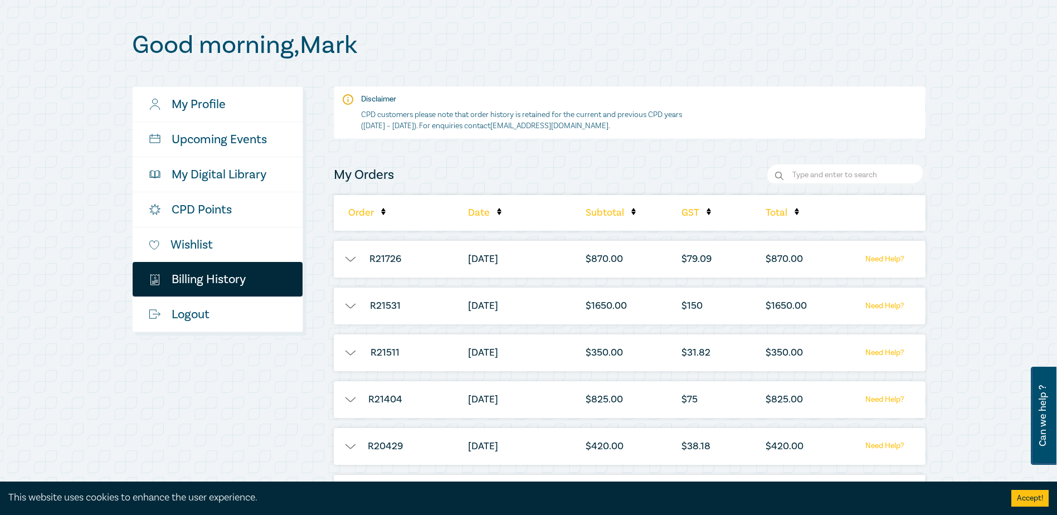
click at [348, 306] on button "button" at bounding box center [350, 305] width 33 height 11
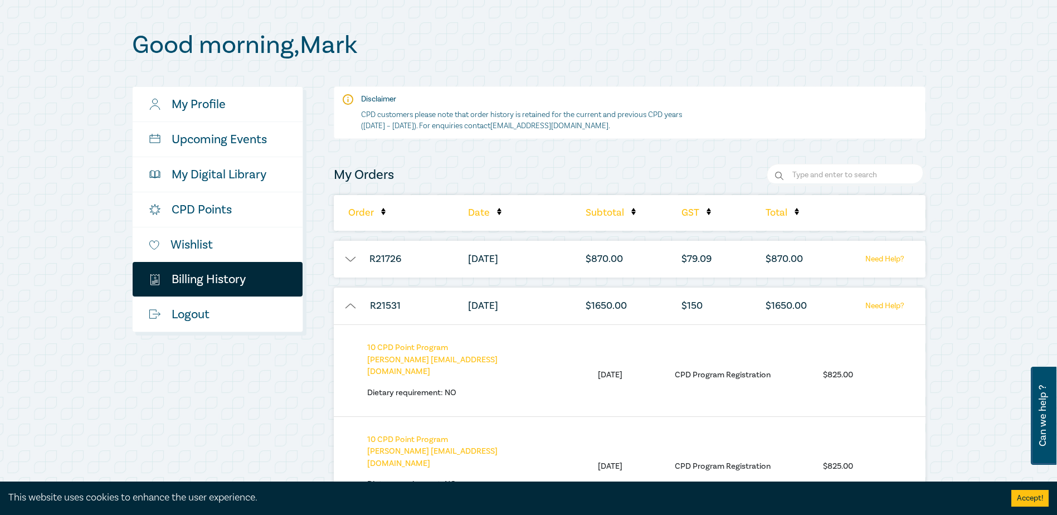
click at [348, 306] on button "button" at bounding box center [350, 305] width 33 height 11
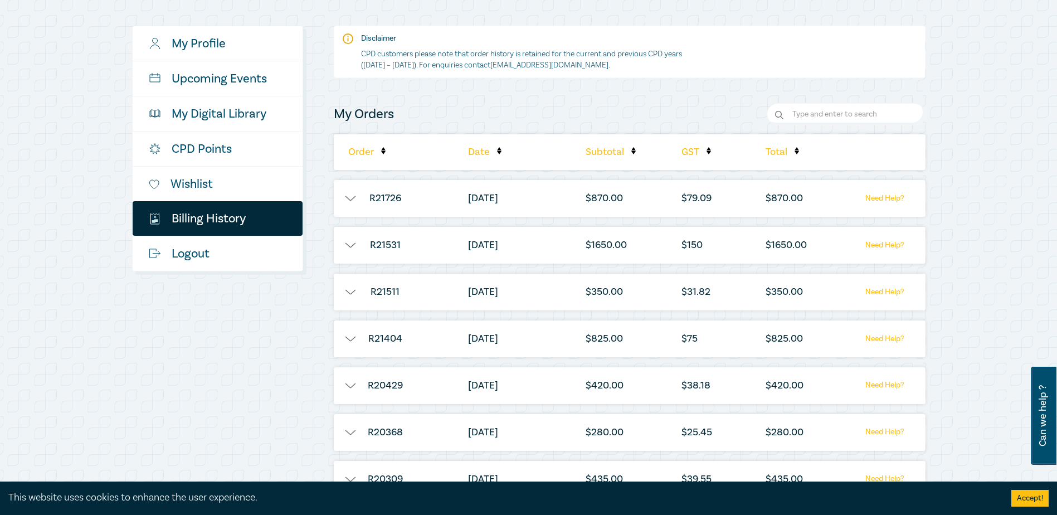
scroll to position [167, 0]
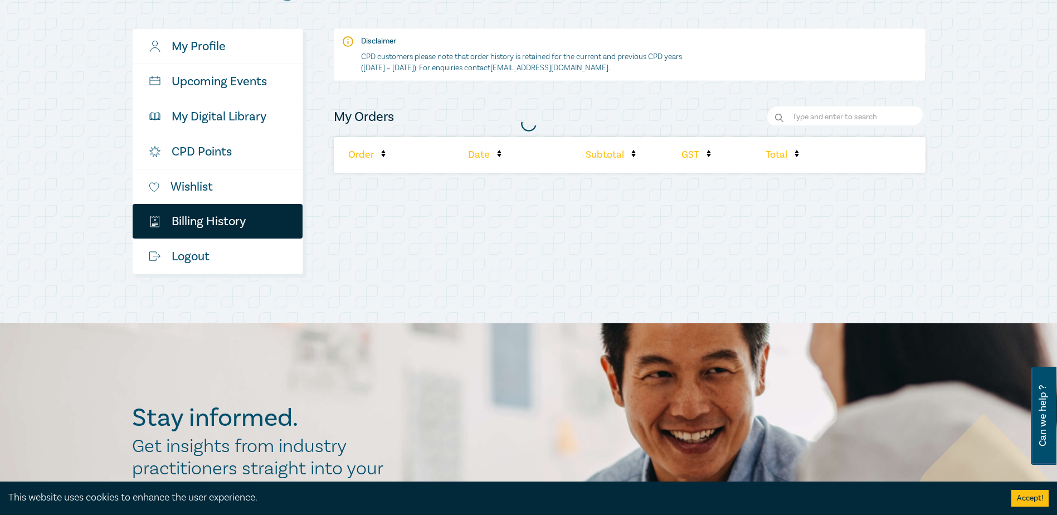
click at [895, 255] on div at bounding box center [528, 123] width 805 height 313
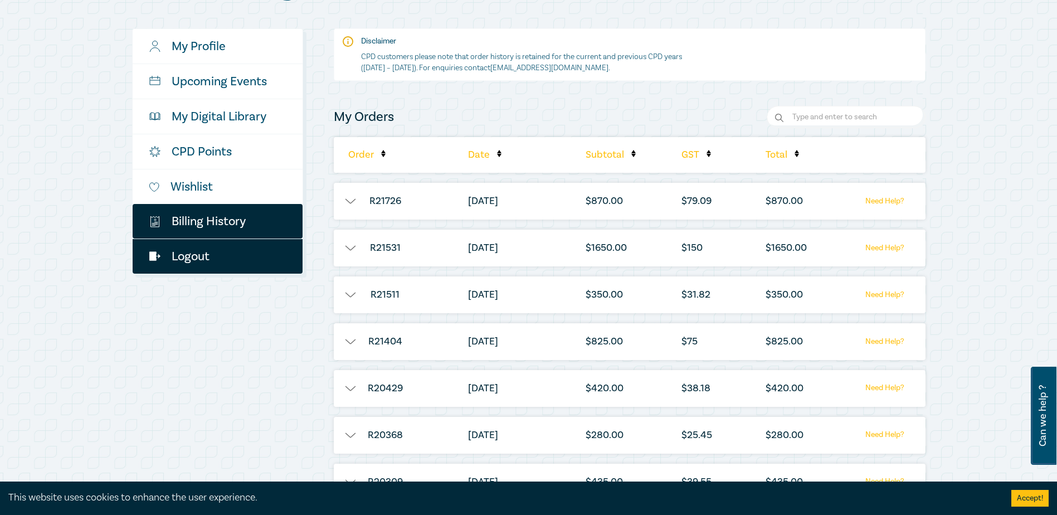
click at [171, 259] on link "Logout" at bounding box center [218, 256] width 170 height 35
